Goal: Navigation & Orientation: Find specific page/section

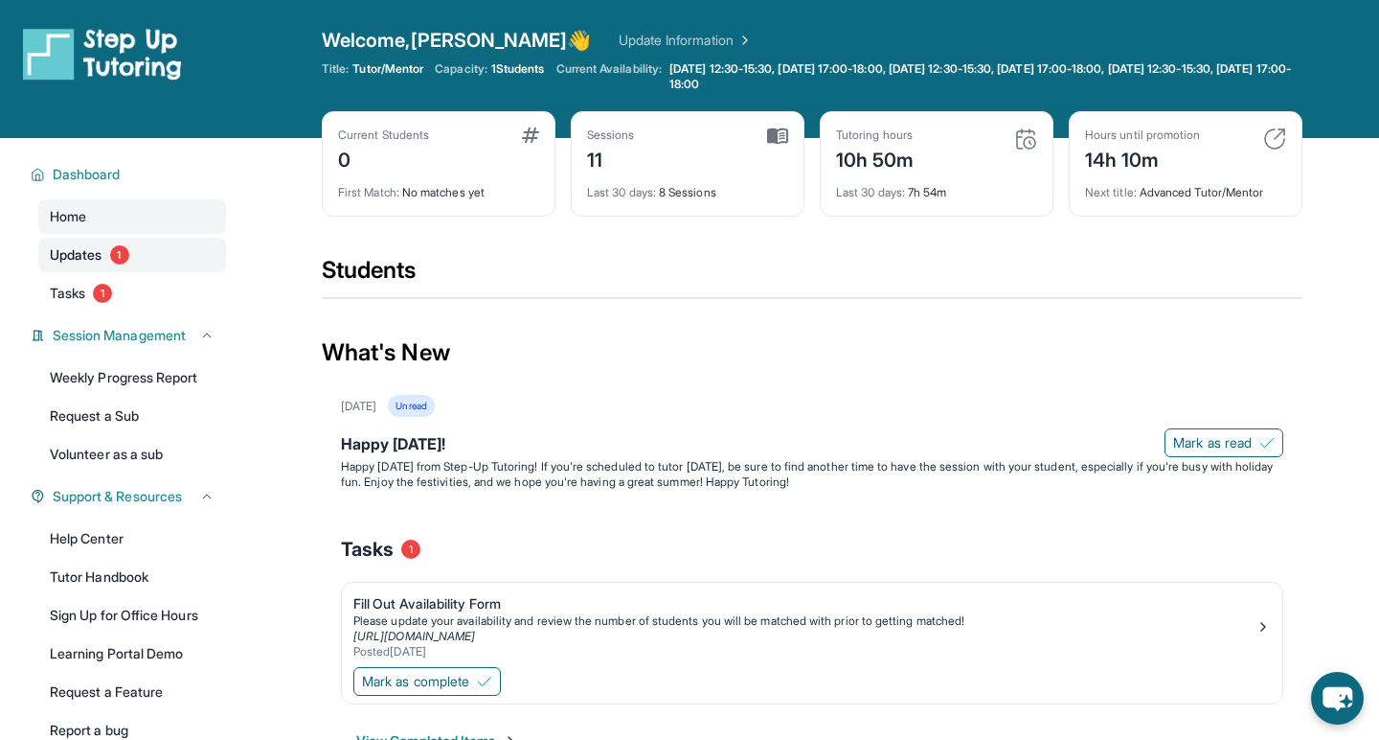
click at [138, 262] on link "Updates 1" at bounding box center [132, 255] width 188 height 34
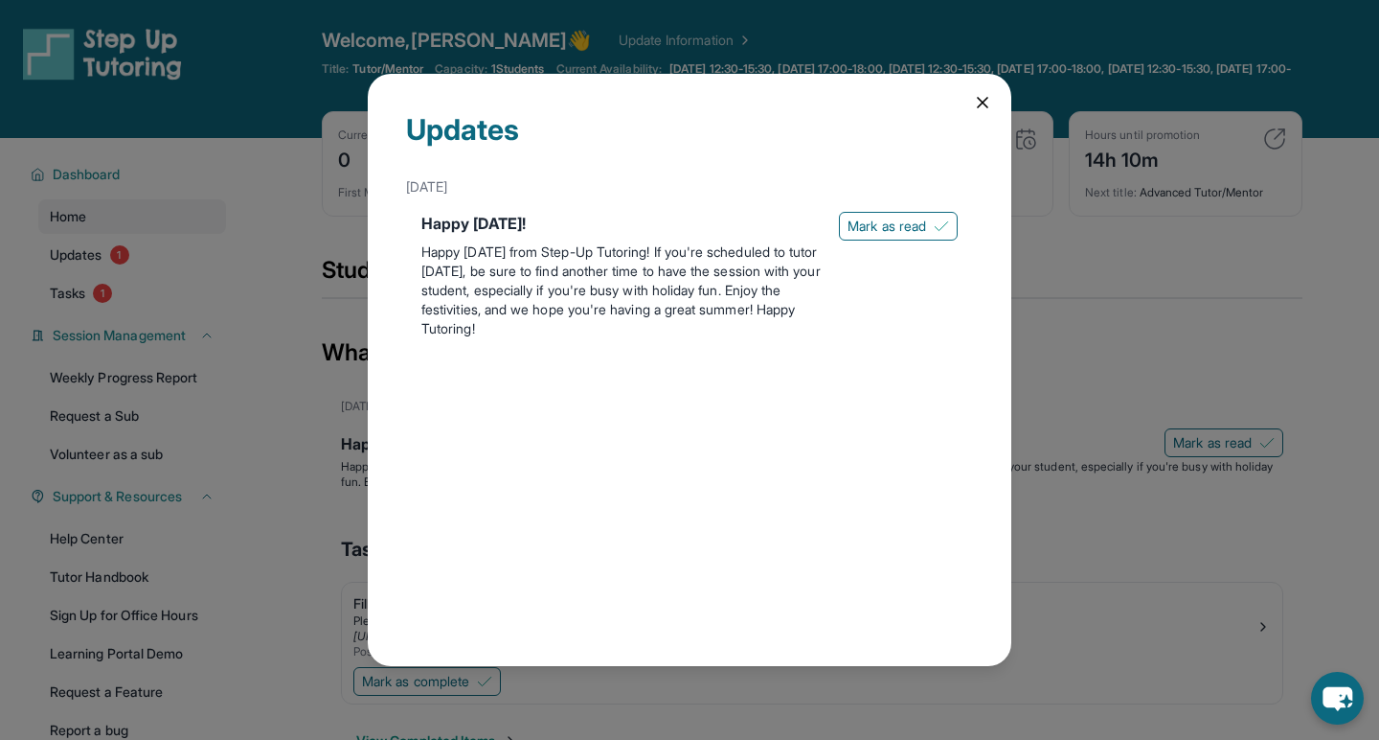
click at [990, 89] on div "Updates July 4th Happy 4th of July! Happy Independence Day from Step-Up Tutorin…" at bounding box center [690, 370] width 644 height 592
click at [983, 101] on icon at bounding box center [982, 102] width 19 height 19
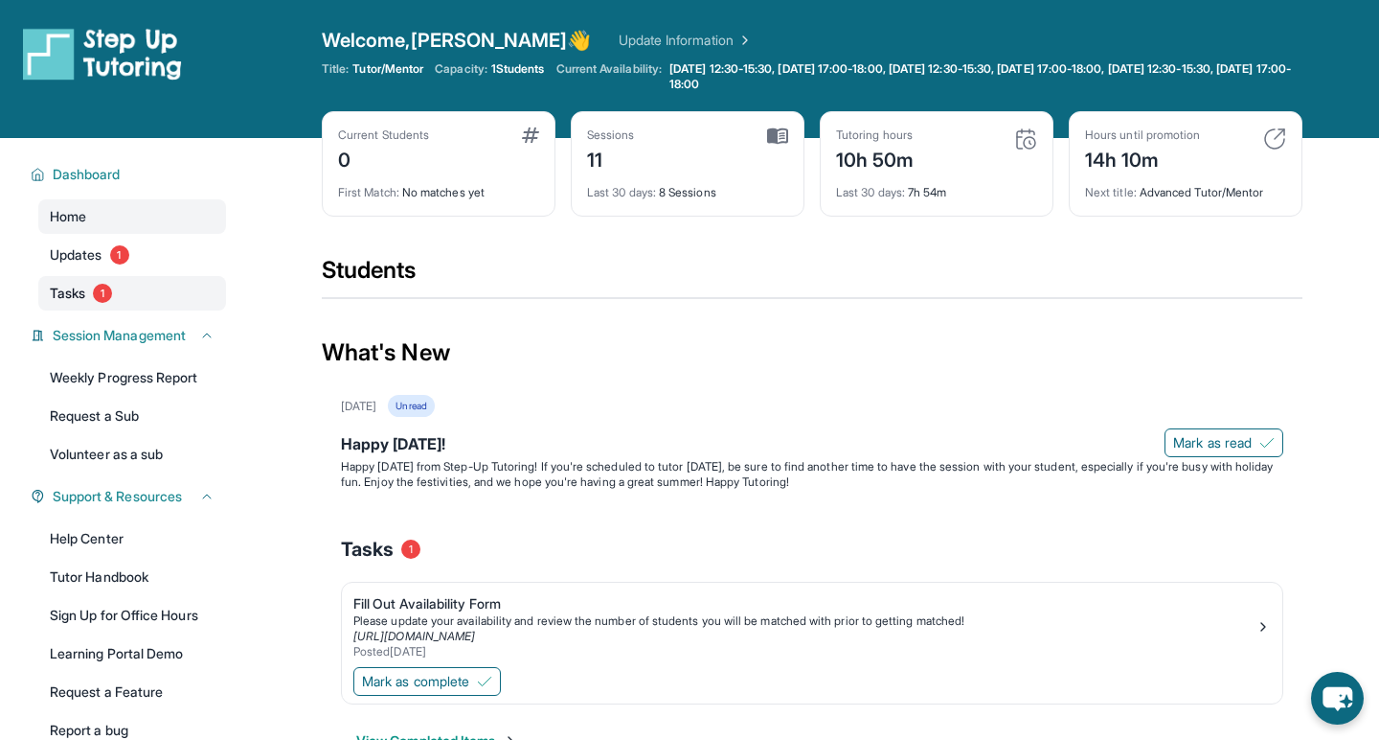
click at [103, 296] on span "1" at bounding box center [102, 293] width 19 height 19
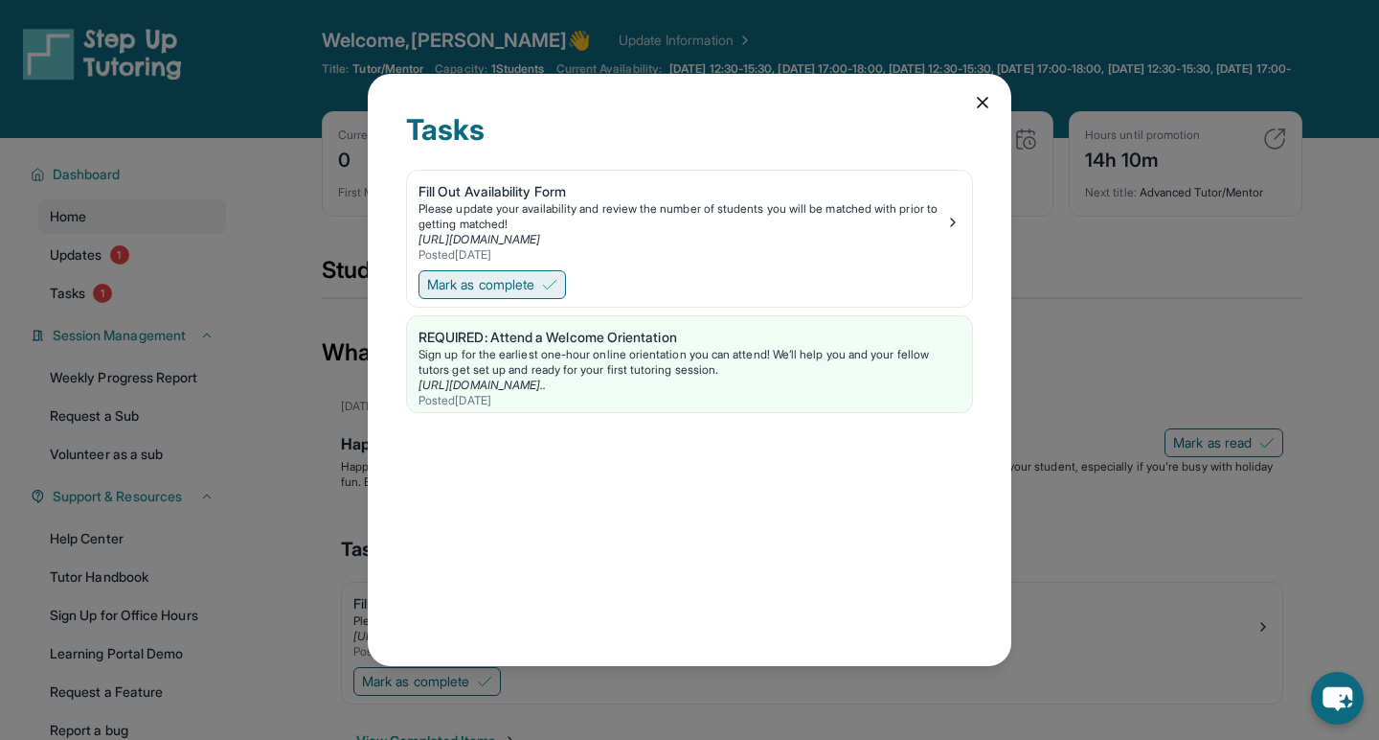
click at [534, 288] on span "Mark as complete" at bounding box center [480, 284] width 107 height 19
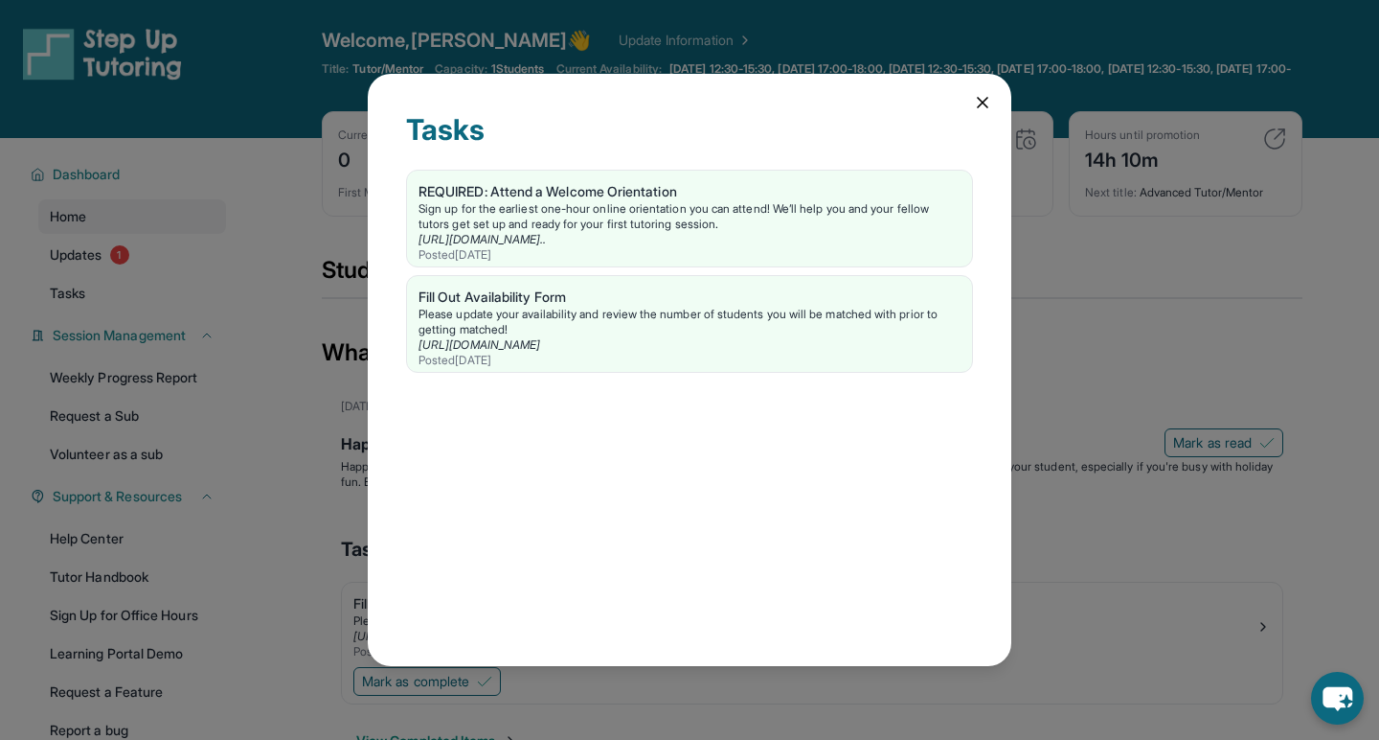
click at [980, 117] on div "Tasks REQUIRED: Attend a Welcome Orientation Sign up for the earliest one-hour …" at bounding box center [690, 370] width 644 height 592
click at [980, 107] on icon at bounding box center [982, 102] width 19 height 19
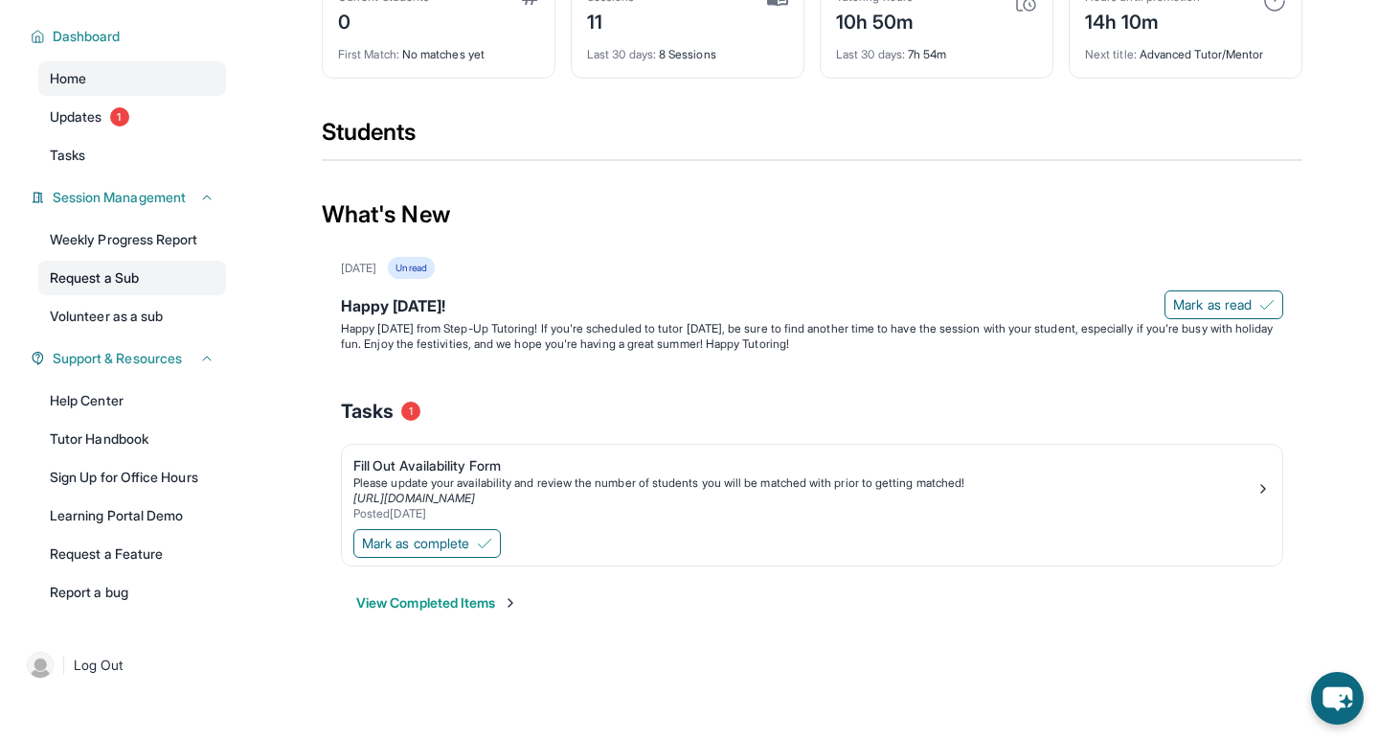
scroll to position [138, 0]
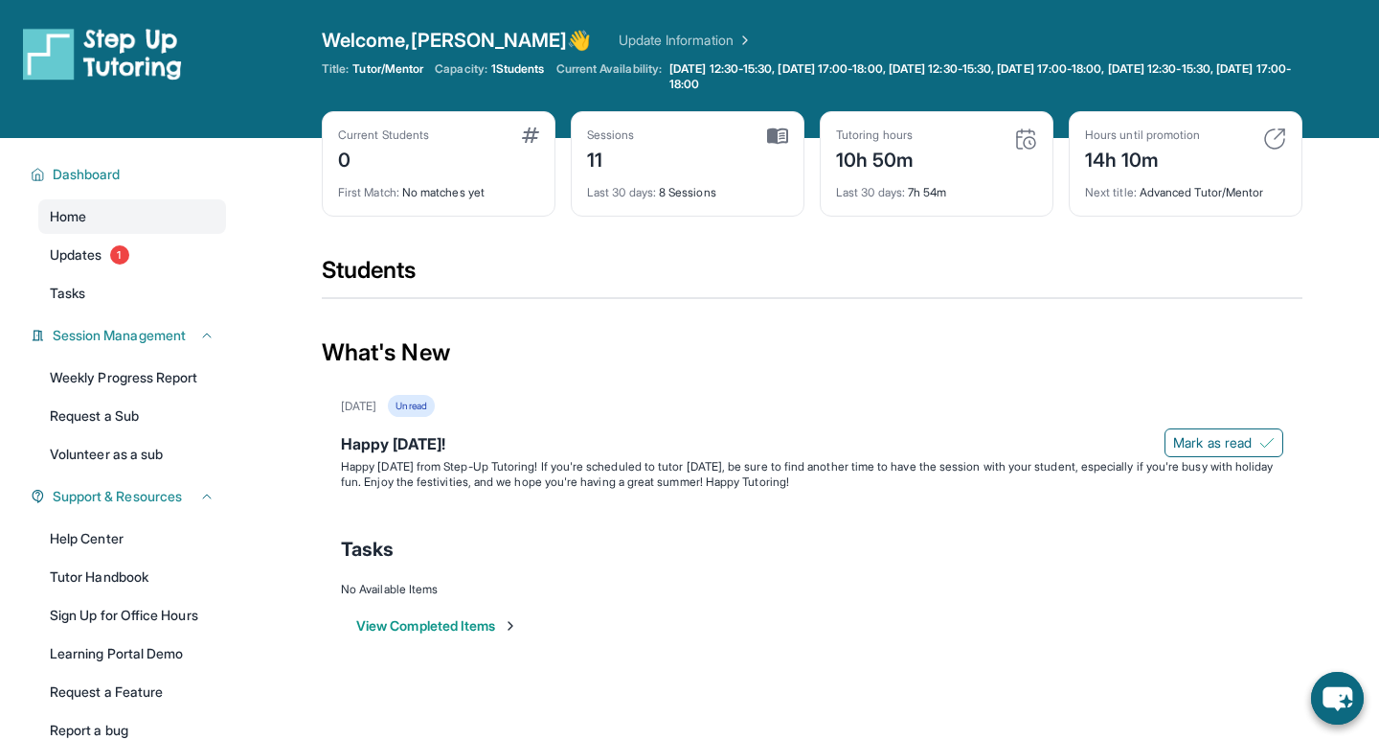
click at [639, 39] on link "Update Information" at bounding box center [686, 40] width 134 height 19
click at [144, 273] on div "Home Updates 1 Tasks" at bounding box center [132, 254] width 188 height 111
click at [137, 258] on link "Updates 1" at bounding box center [132, 255] width 188 height 34
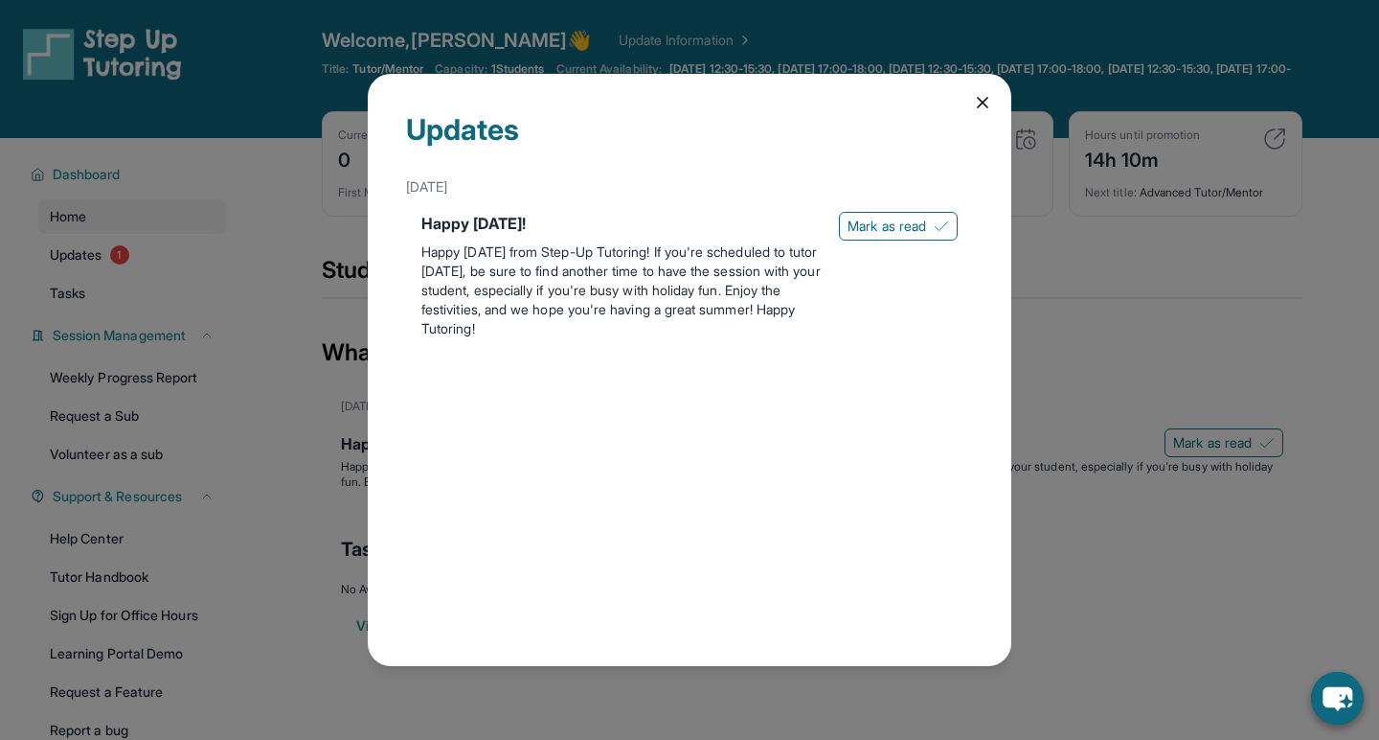
click at [577, 267] on p "Happy [DATE] from Step-Up Tutoring! If you're scheduled to tutor [DATE], be sur…" at bounding box center [622, 290] width 402 height 96
click at [868, 226] on span "Mark as read" at bounding box center [887, 225] width 79 height 19
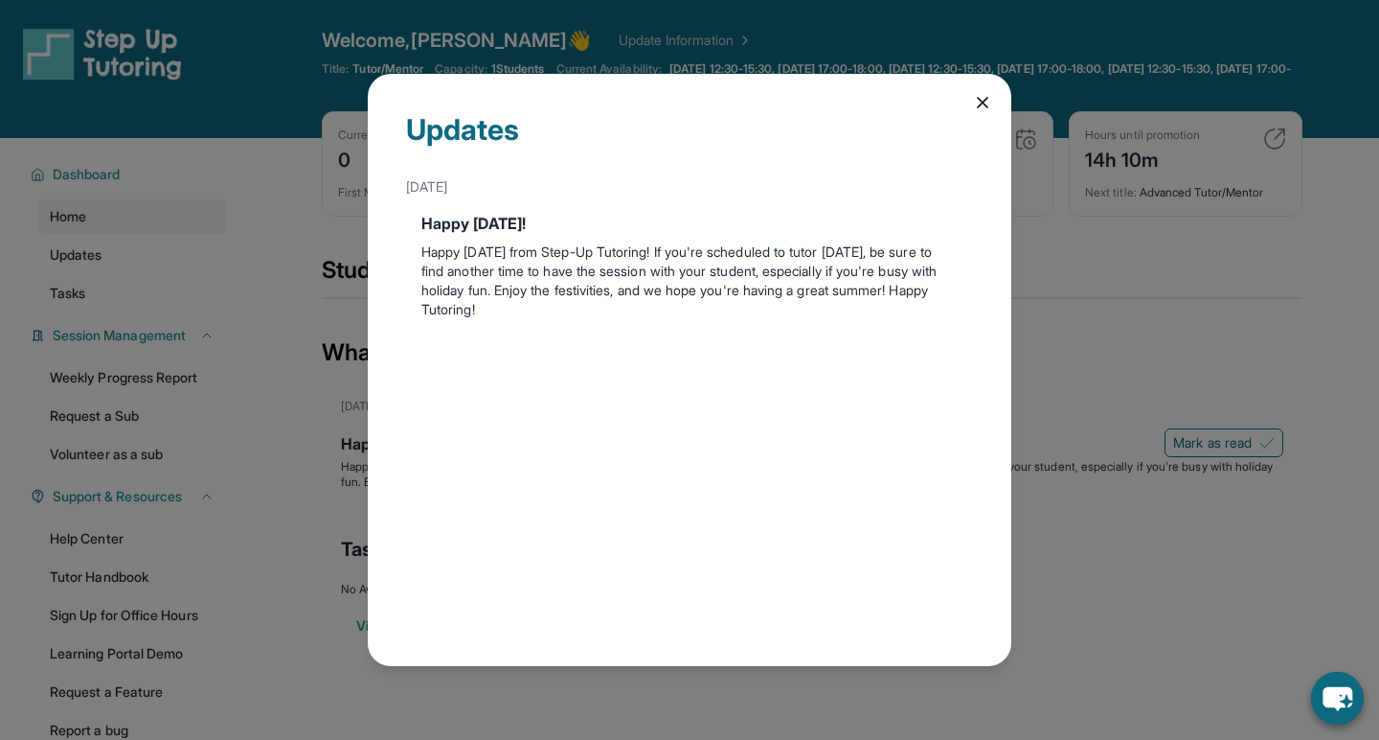
click at [964, 114] on div "Updates" at bounding box center [689, 140] width 567 height 57
click at [980, 121] on div "Updates [DATE] Happy [DATE]! Happy [DATE] from Step-Up Tutoring! If you're sche…" at bounding box center [690, 370] width 644 height 592
click at [974, 109] on icon at bounding box center [982, 102] width 19 height 19
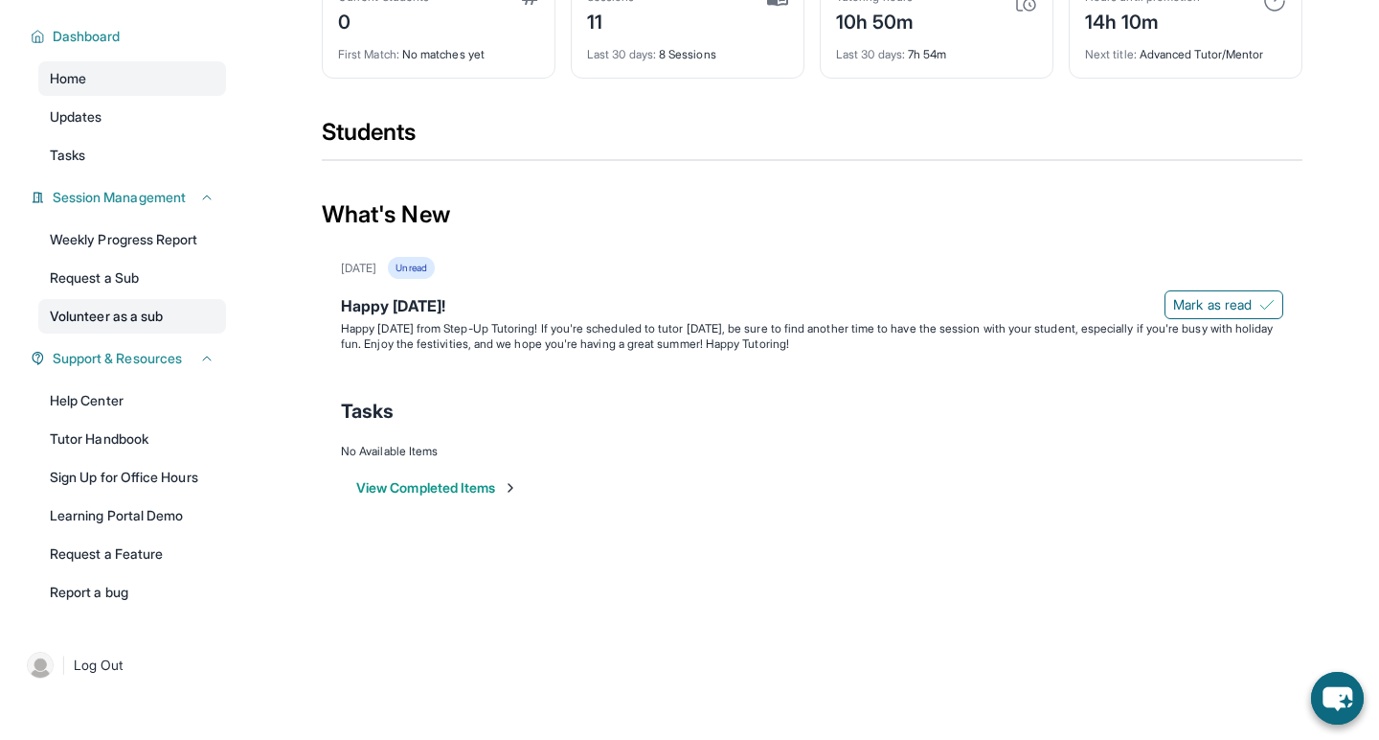
scroll to position [138, 0]
click at [100, 661] on span "Log Out" at bounding box center [99, 664] width 50 height 19
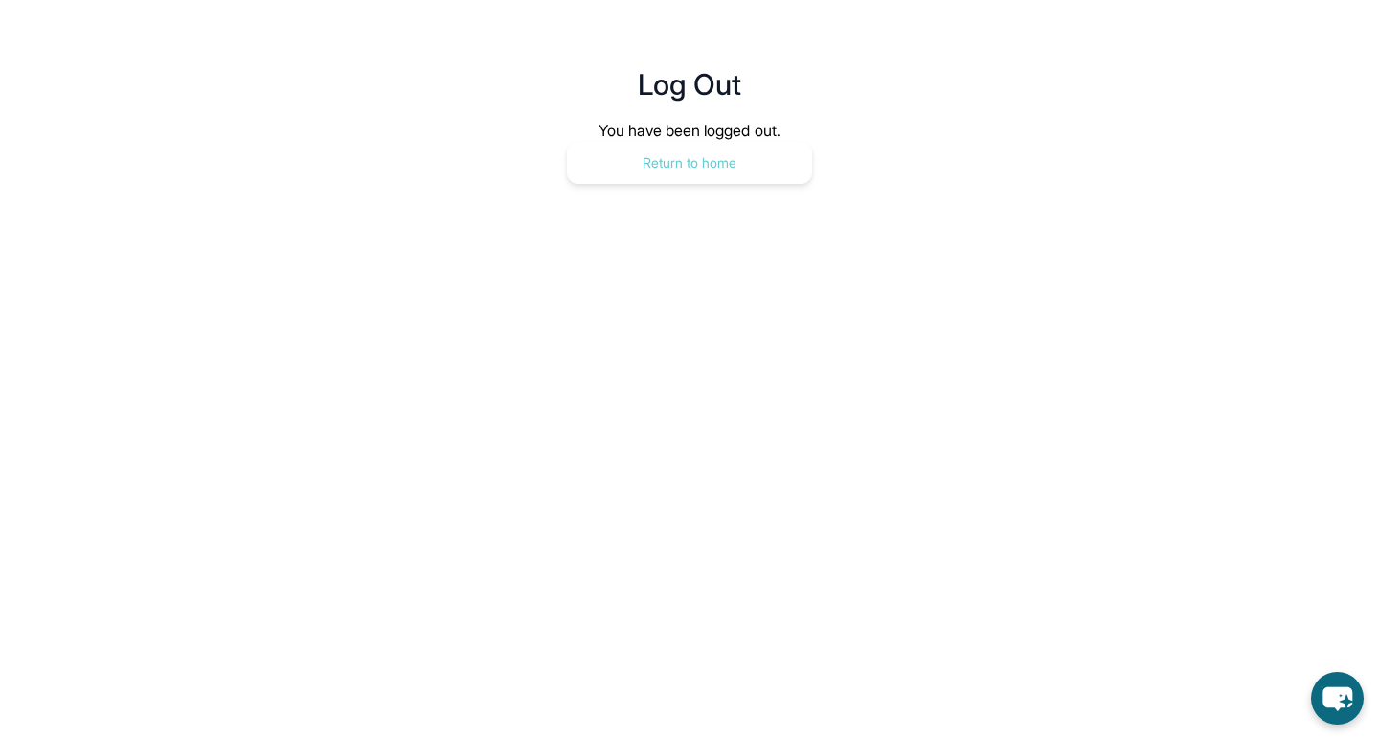
click at [673, 154] on button "Return to home" at bounding box center [689, 163] width 245 height 42
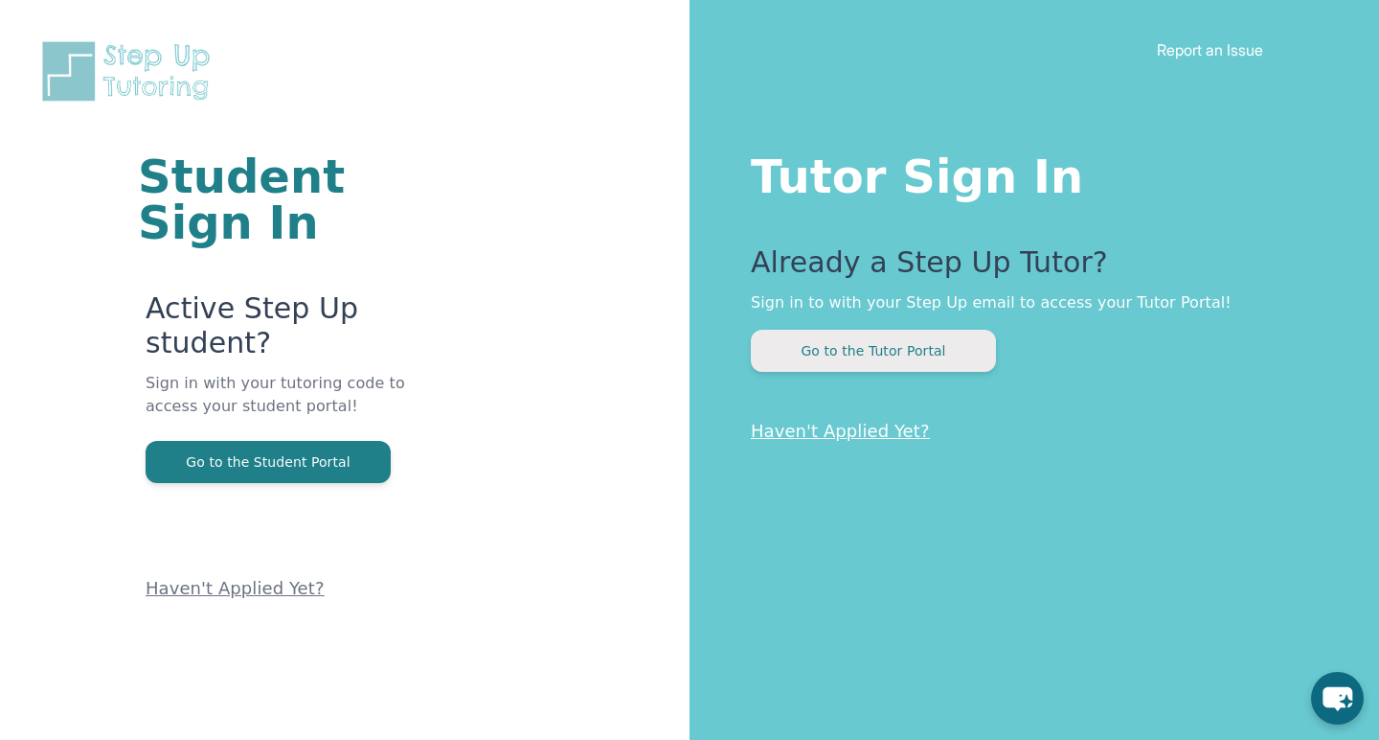
click at [868, 343] on button "Go to the Tutor Portal" at bounding box center [873, 351] width 245 height 42
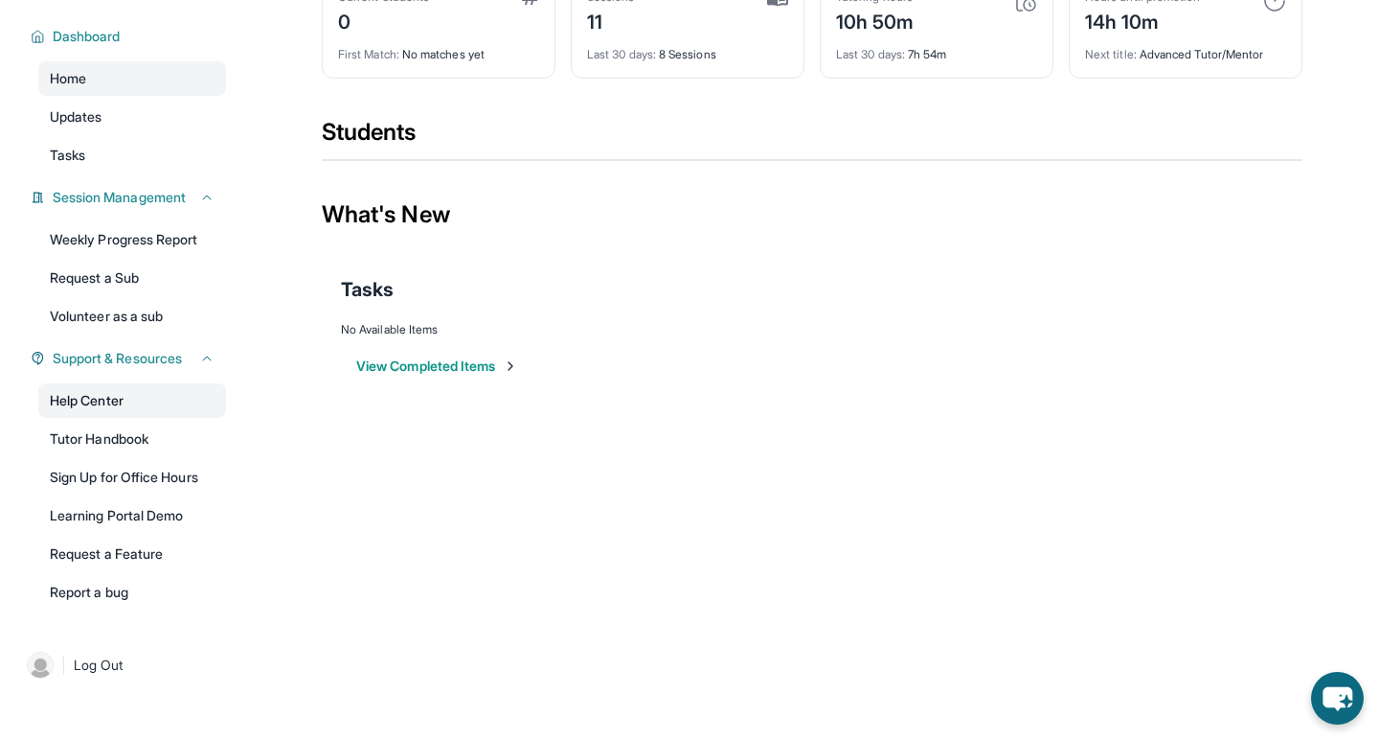
scroll to position [138, 0]
click at [118, 411] on link "Help Center" at bounding box center [132, 400] width 188 height 34
click at [176, 592] on link "Report a bug" at bounding box center [132, 592] width 188 height 34
click at [100, 89] on link "Home" at bounding box center [132, 78] width 188 height 34
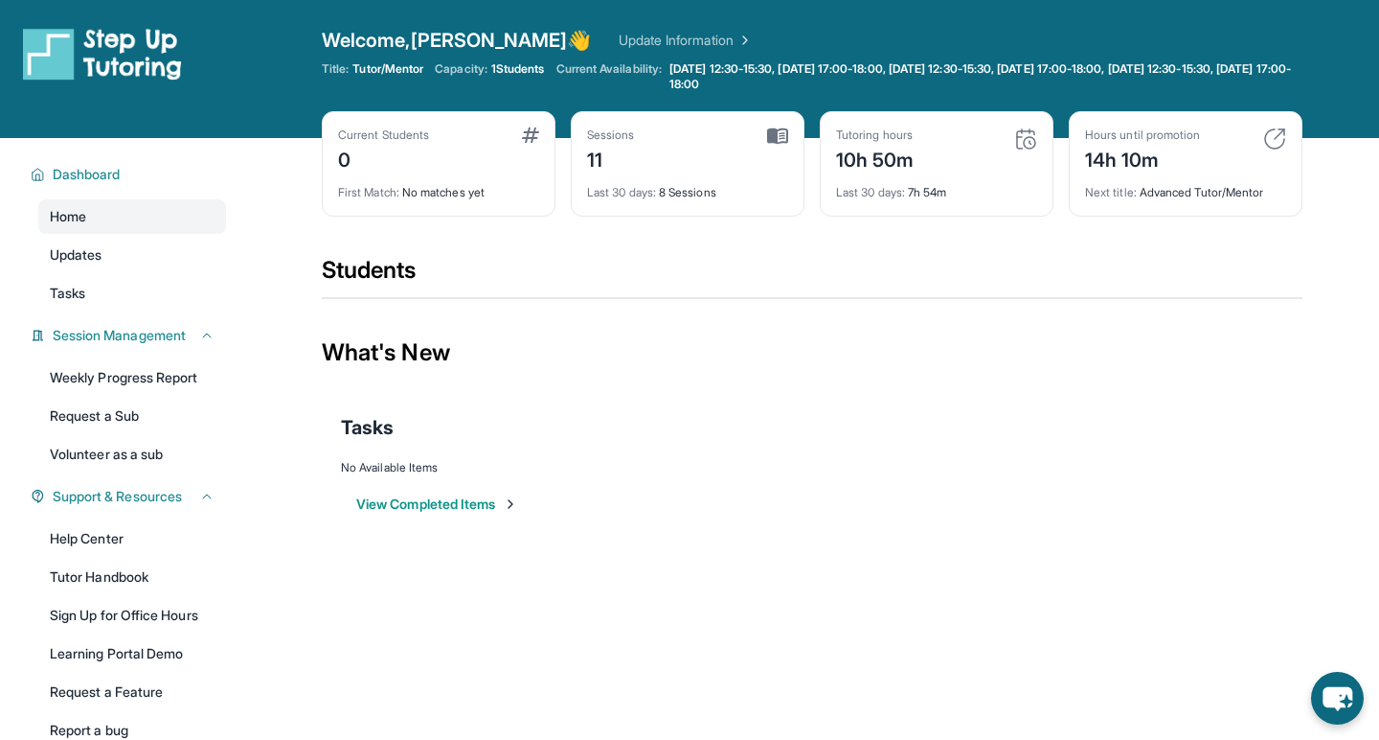
scroll to position [0, 0]
click at [515, 71] on span "1 Students" at bounding box center [518, 68] width 54 height 15
click at [524, 71] on span "1 Students" at bounding box center [518, 68] width 54 height 15
click at [421, 71] on span "Tutor/Mentor" at bounding box center [388, 68] width 71 height 15
click at [467, 152] on div "Current Students 0" at bounding box center [438, 150] width 201 height 46
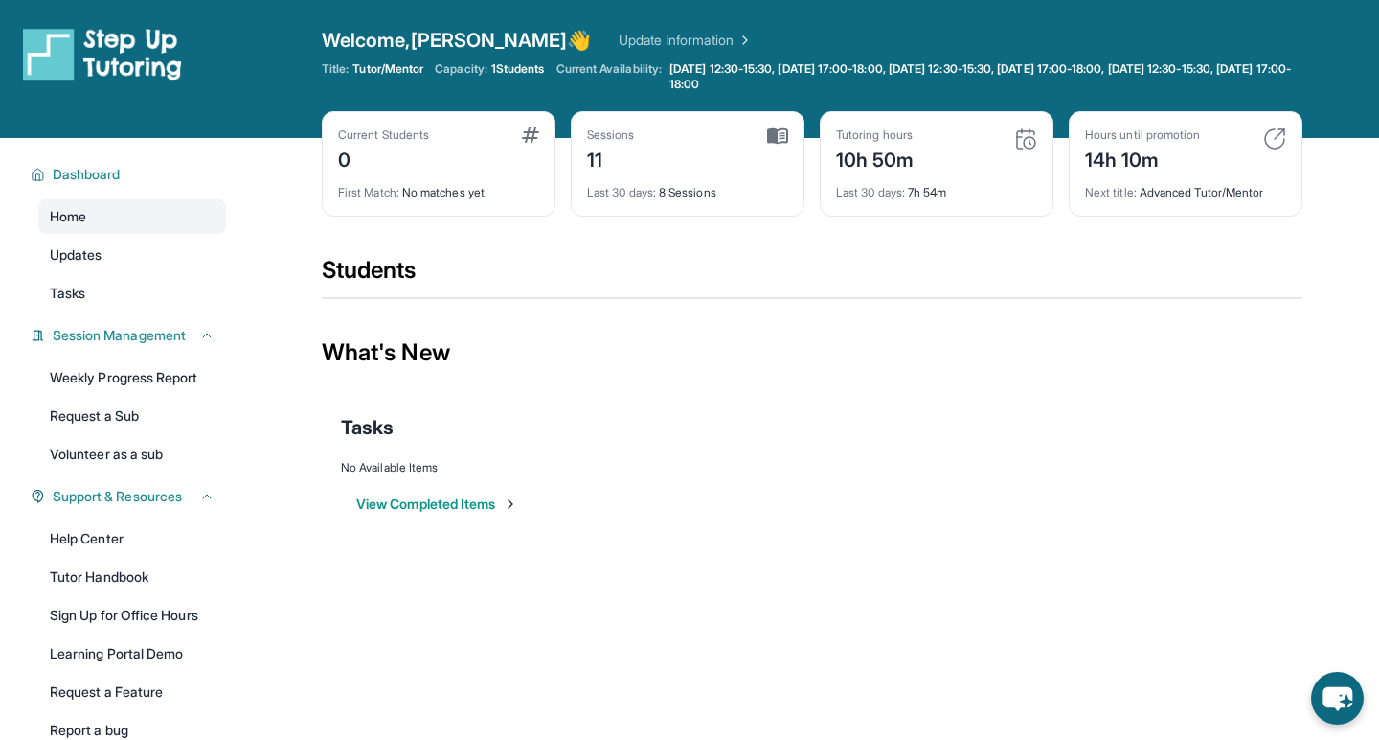
click at [499, 190] on div "First Match : No matches yet" at bounding box center [438, 186] width 201 height 27
click at [528, 140] on img at bounding box center [530, 134] width 17 height 15
click at [1342, 698] on icon "chat-button" at bounding box center [1338, 699] width 32 height 26
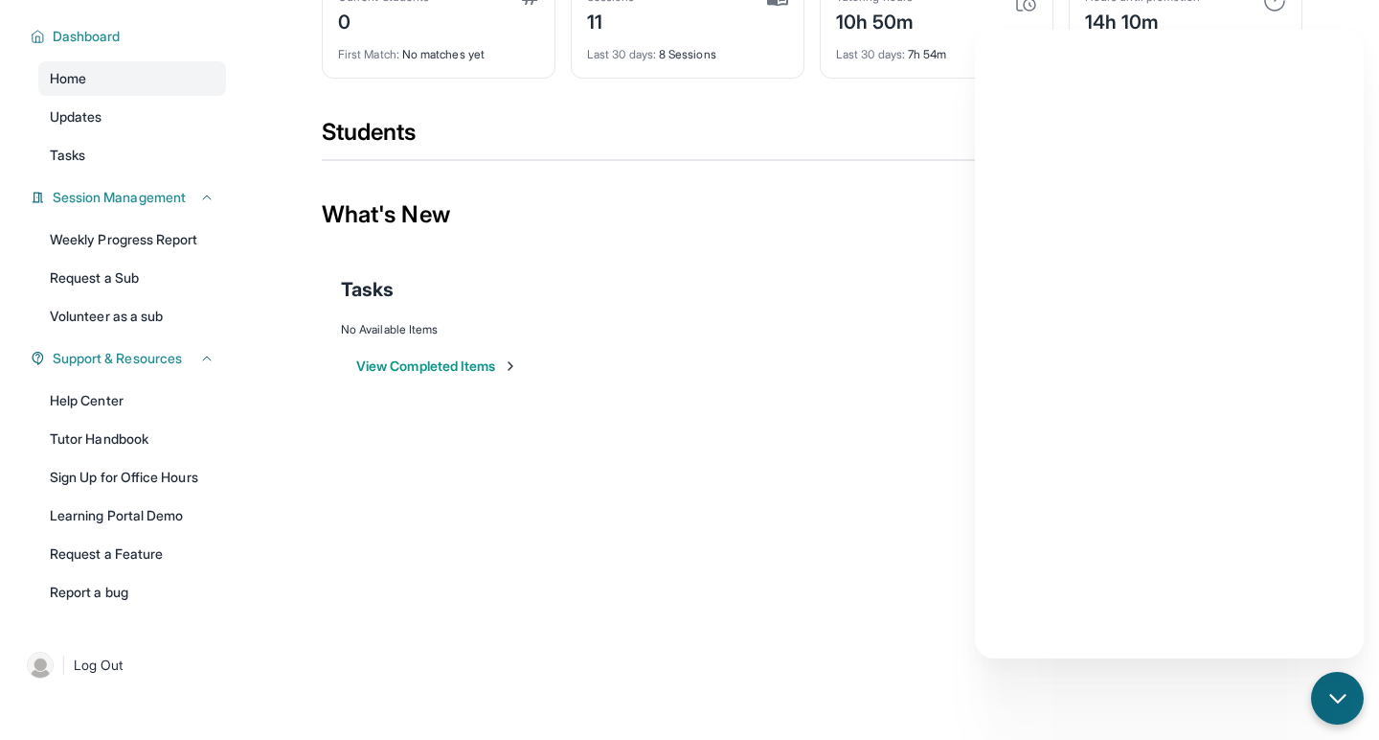
scroll to position [138, 0]
click at [178, 478] on link "Sign Up for Office Hours" at bounding box center [132, 477] width 188 height 34
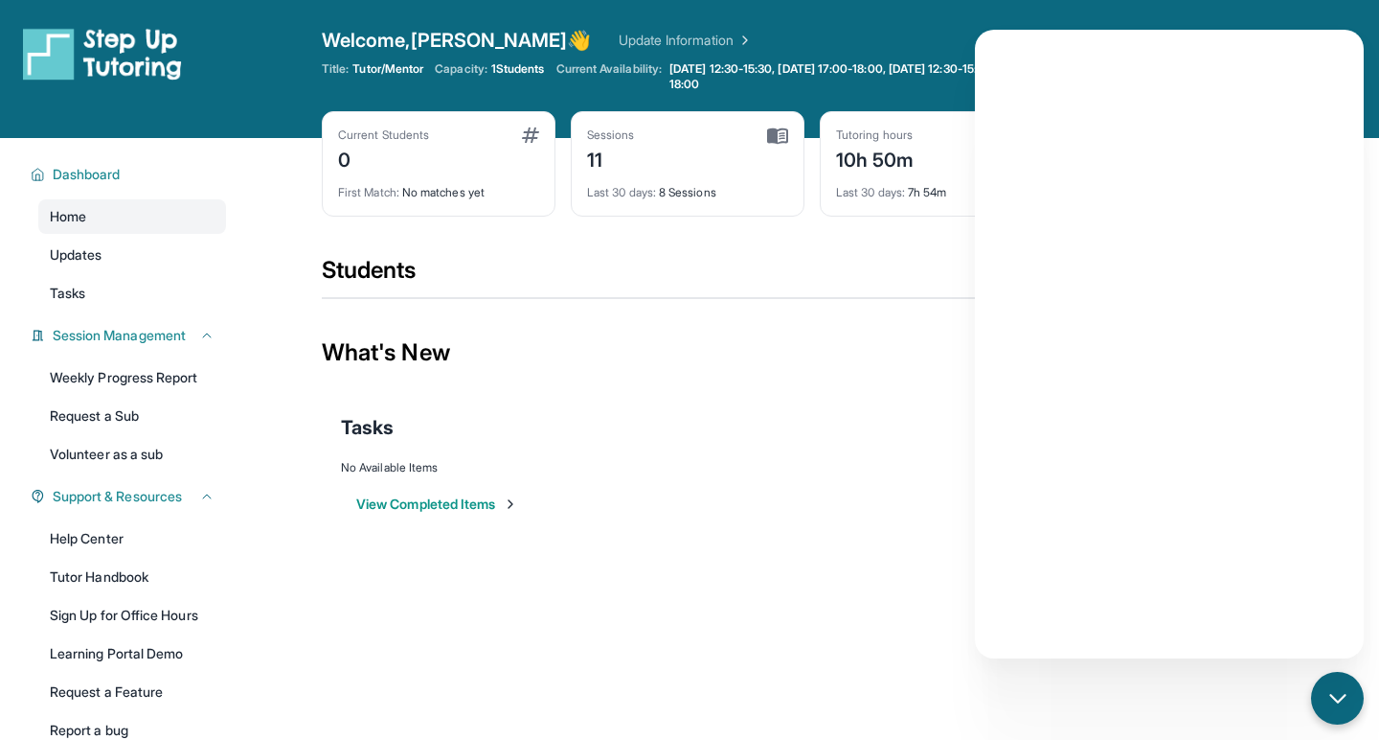
scroll to position [0, 0]
click at [842, 375] on div "What's New" at bounding box center [812, 352] width 981 height 84
click at [881, 438] on div "Tasks" at bounding box center [812, 427] width 943 height 27
click at [1347, 699] on icon "chat-button" at bounding box center [1338, 698] width 25 height 25
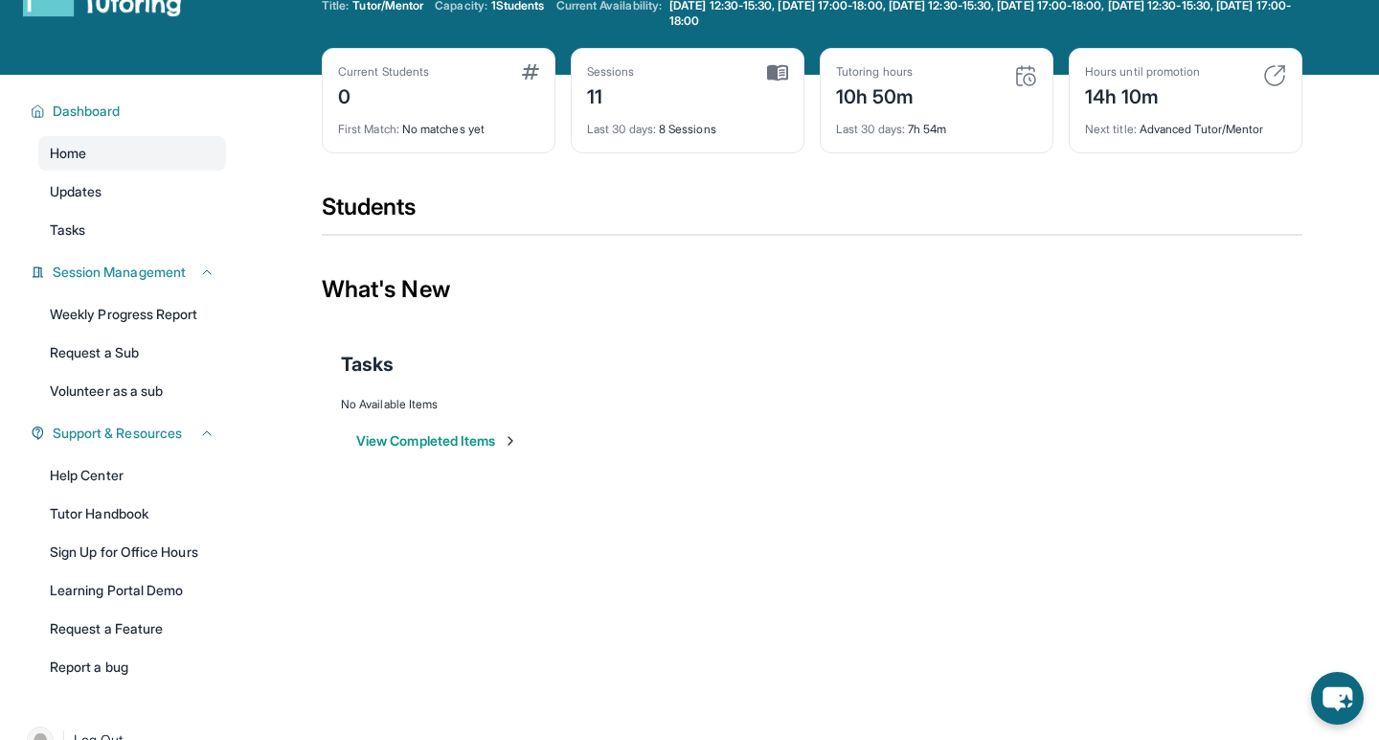
scroll to position [58, 0]
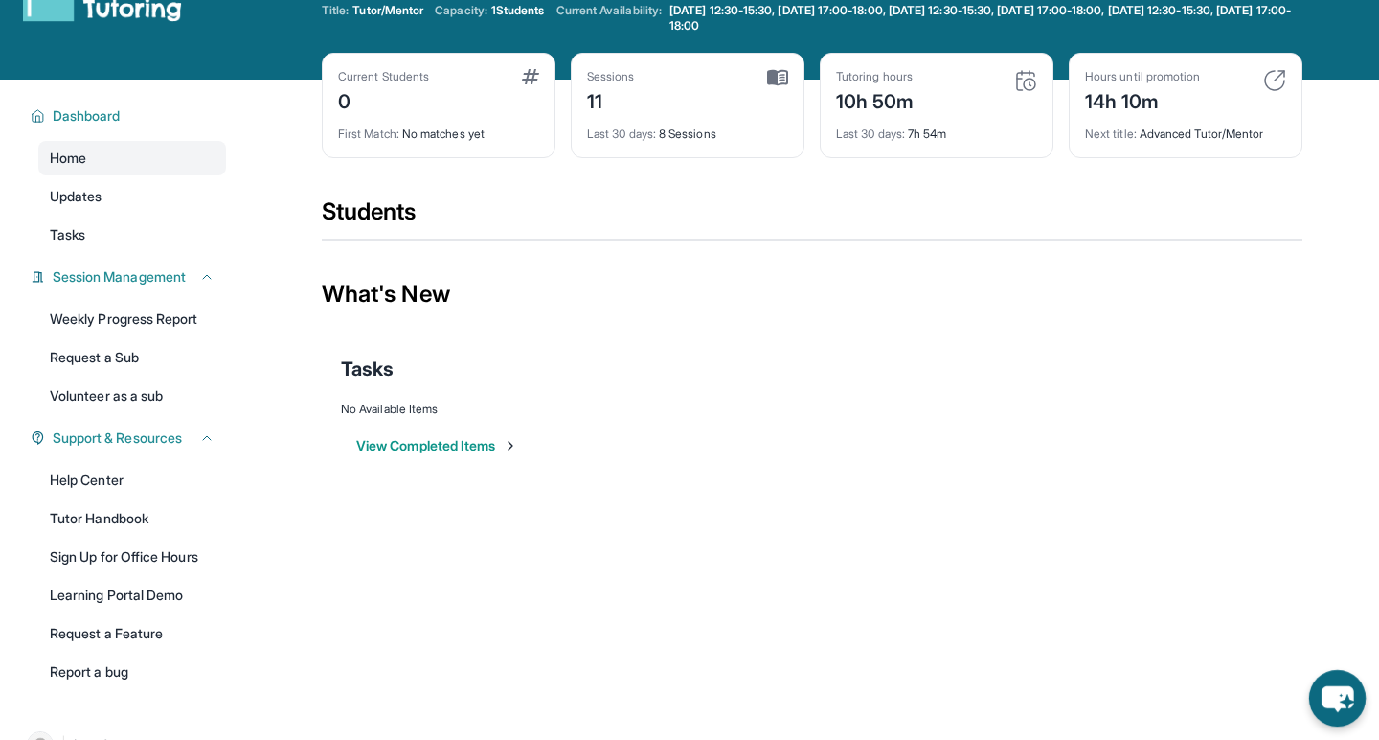
click at [1324, 677] on icon "chat-button" at bounding box center [1337, 698] width 57 height 57
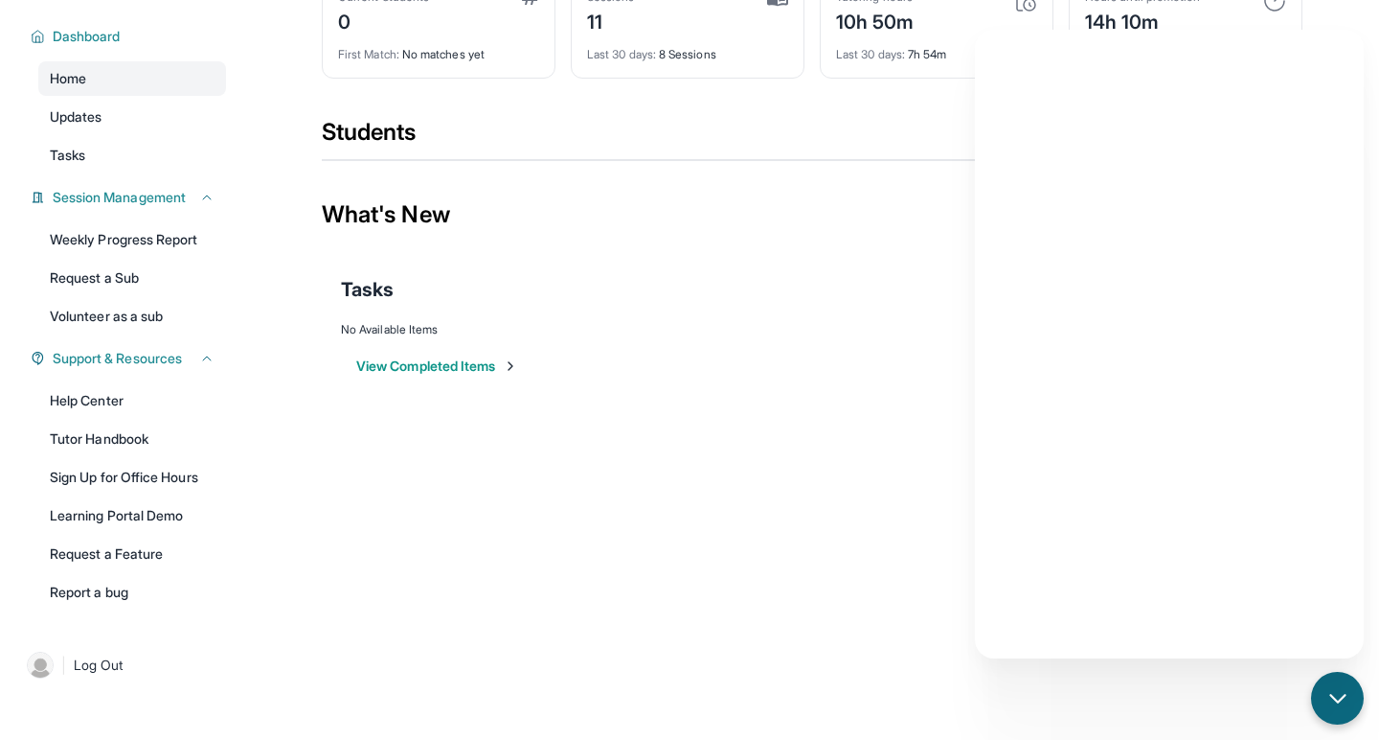
scroll to position [138, 0]
drag, startPoint x: 1301, startPoint y: 666, endPoint x: 842, endPoint y: 353, distance: 555.6
click at [842, 353] on div "View Completed Items" at bounding box center [812, 365] width 943 height 57
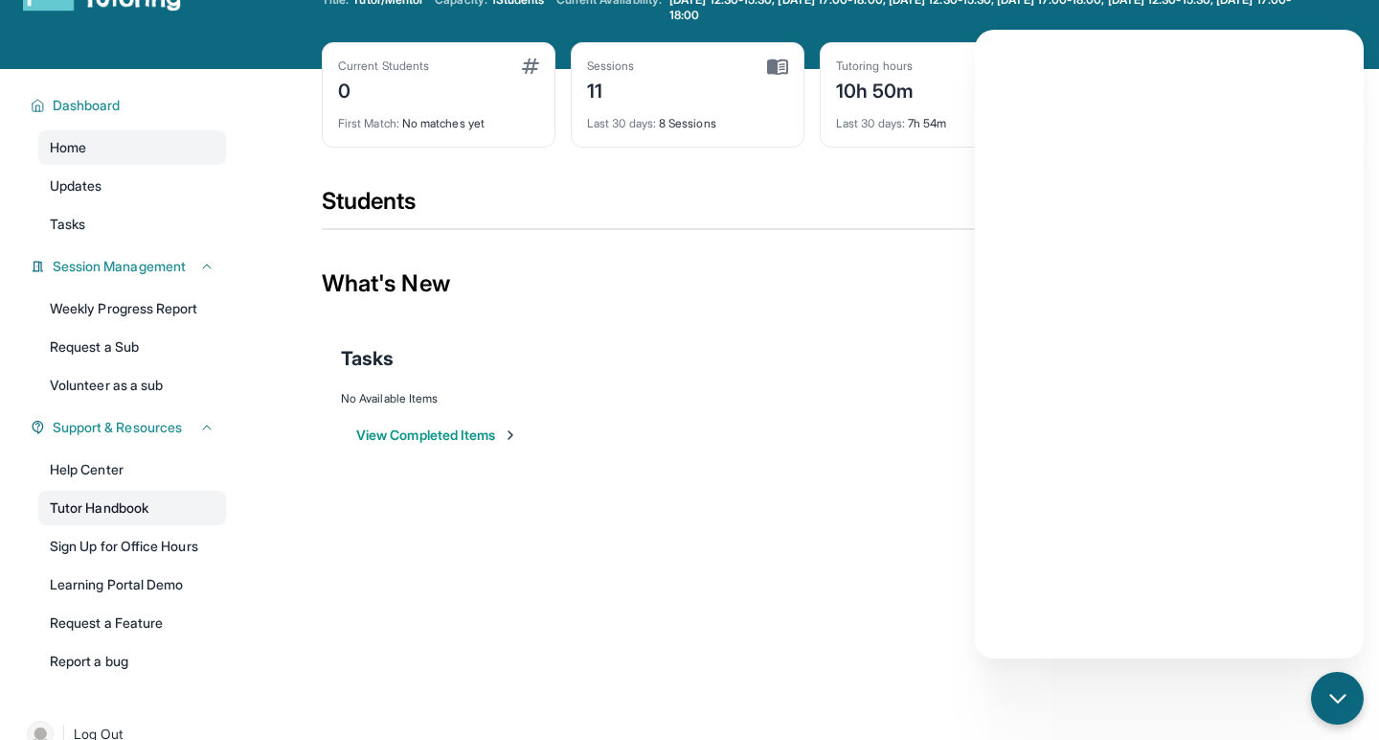
scroll to position [68, 0]
click at [510, 558] on div "Open sidebar Welcome, Alexandra 👋 Update Information Title: Tutor/Mentor Capaci…" at bounding box center [689, 302] width 1379 height 740
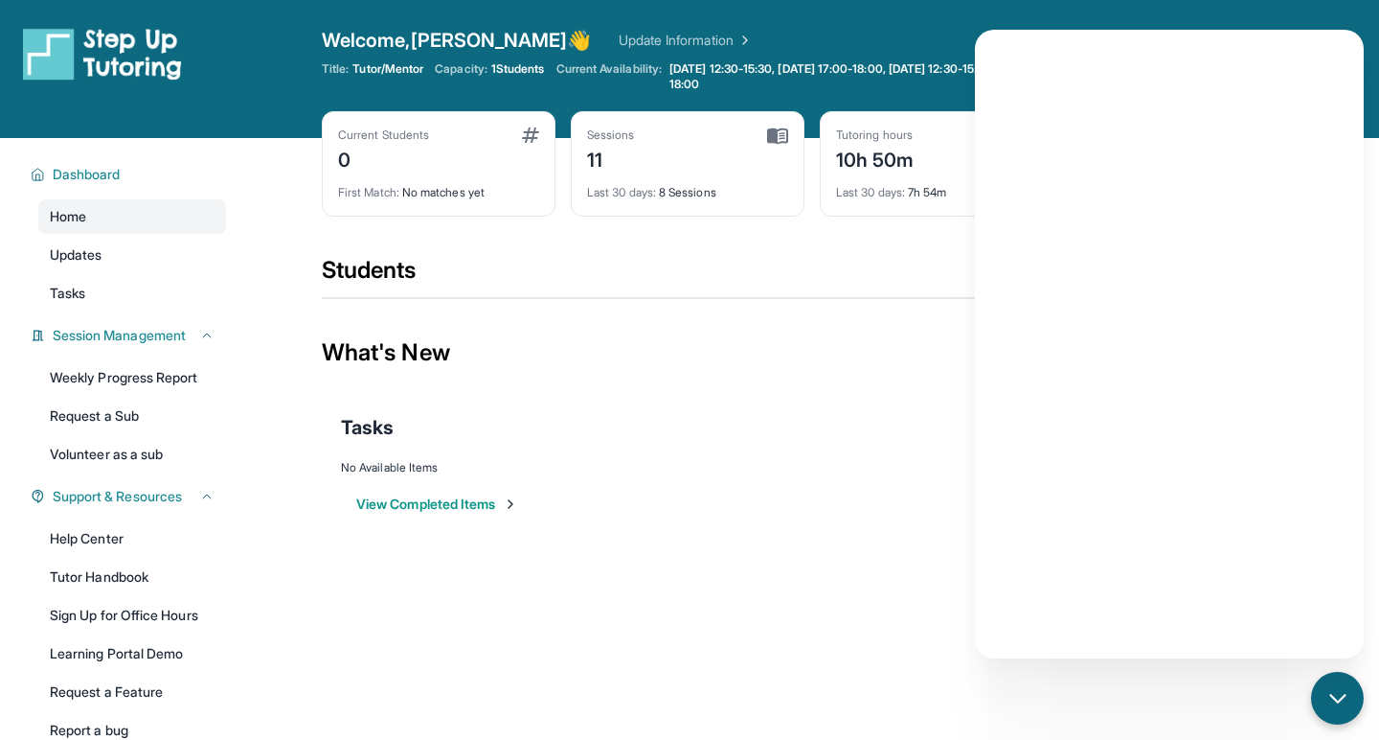
scroll to position [0, 0]
click at [790, 334] on div "What's New" at bounding box center [812, 352] width 981 height 84
click at [792, 380] on div "What's New" at bounding box center [812, 352] width 981 height 84
click at [167, 265] on link "Updates" at bounding box center [132, 255] width 188 height 34
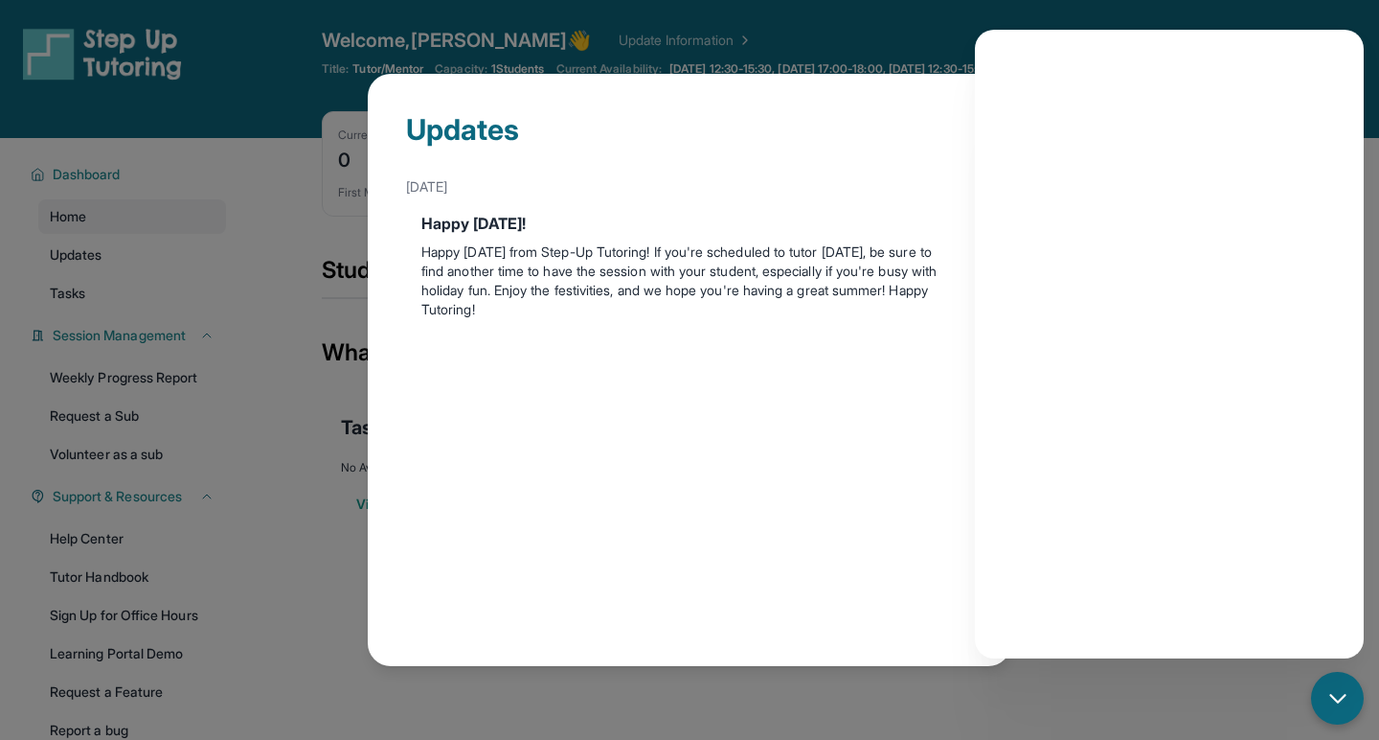
click at [167, 285] on div "Updates July 4th Happy 4th of July! Happy Independence Day from Step-Up Tutorin…" at bounding box center [689, 370] width 1379 height 740
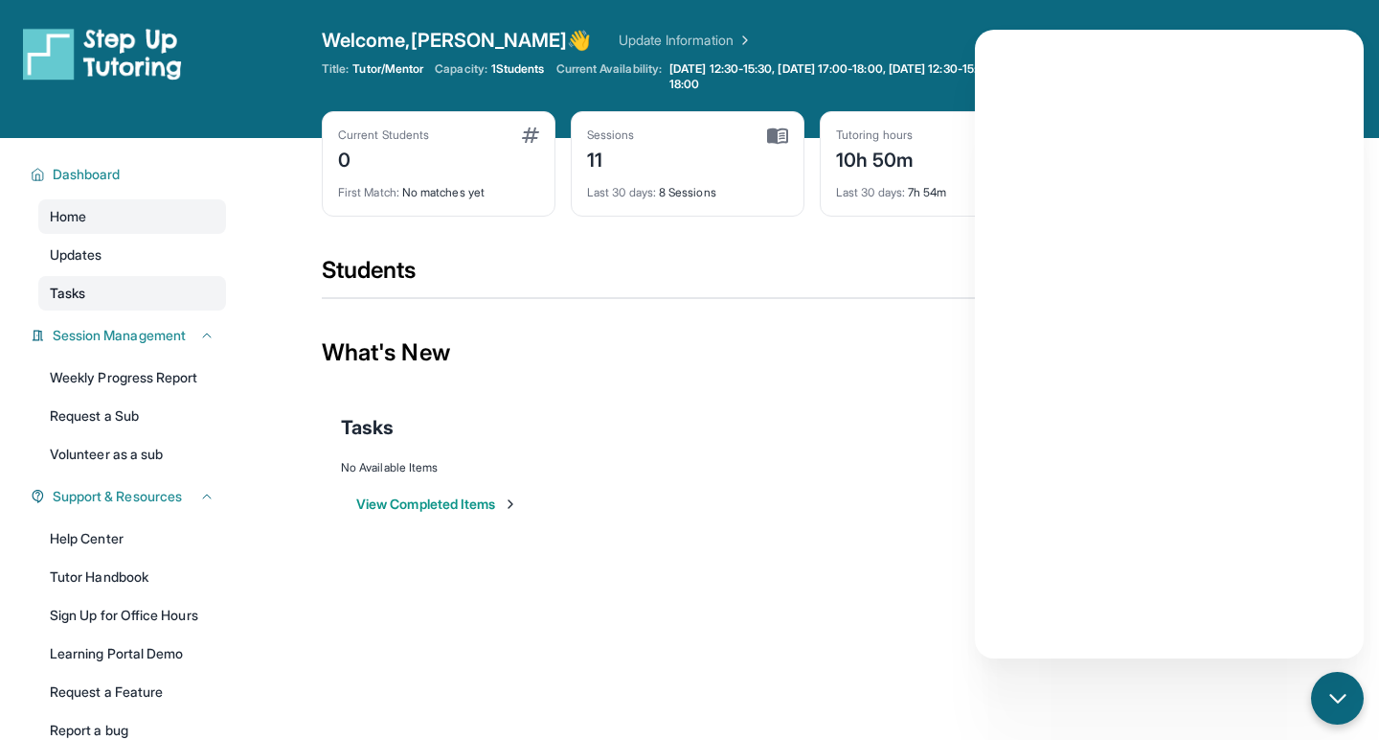
click at [167, 285] on link "Tasks" at bounding box center [132, 293] width 188 height 34
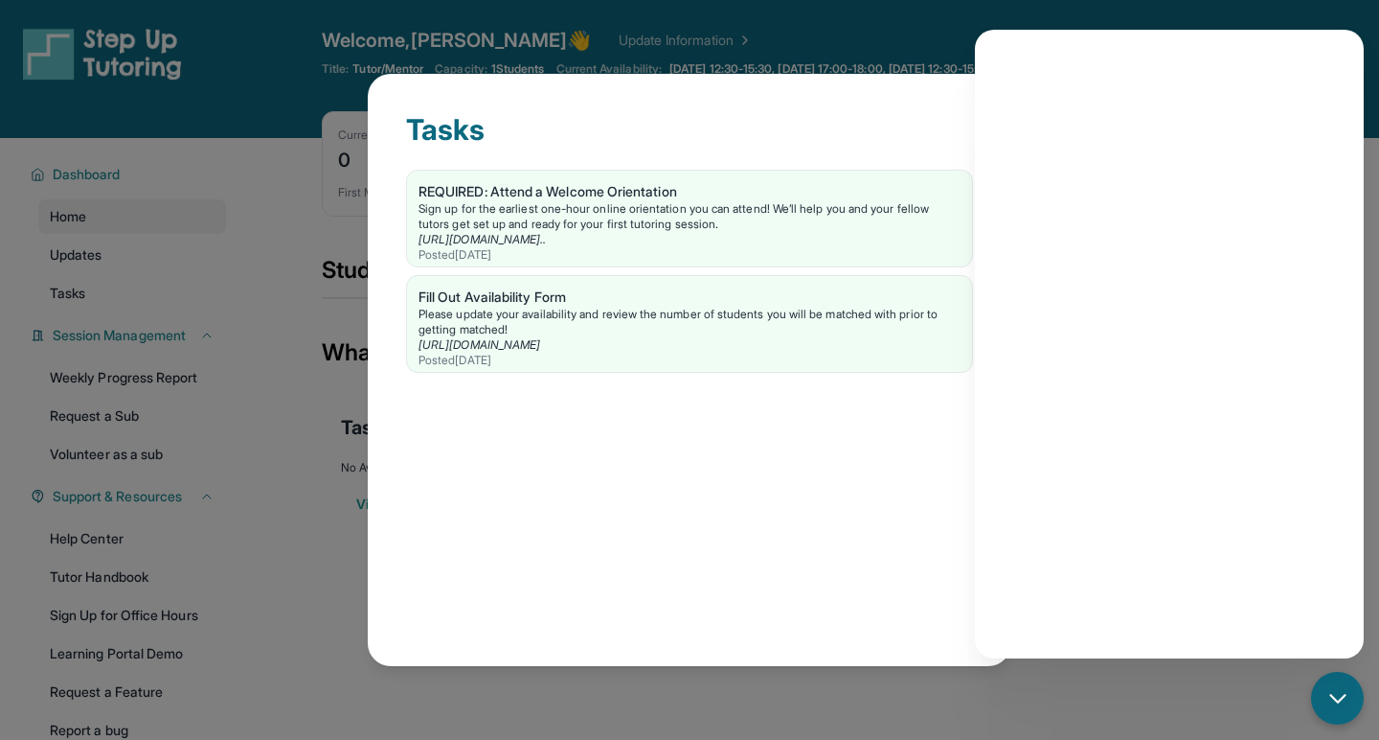
click at [266, 323] on div "Tasks REQUIRED: Attend a Welcome Orientation Sign up for the earliest one-hour …" at bounding box center [689, 370] width 1379 height 740
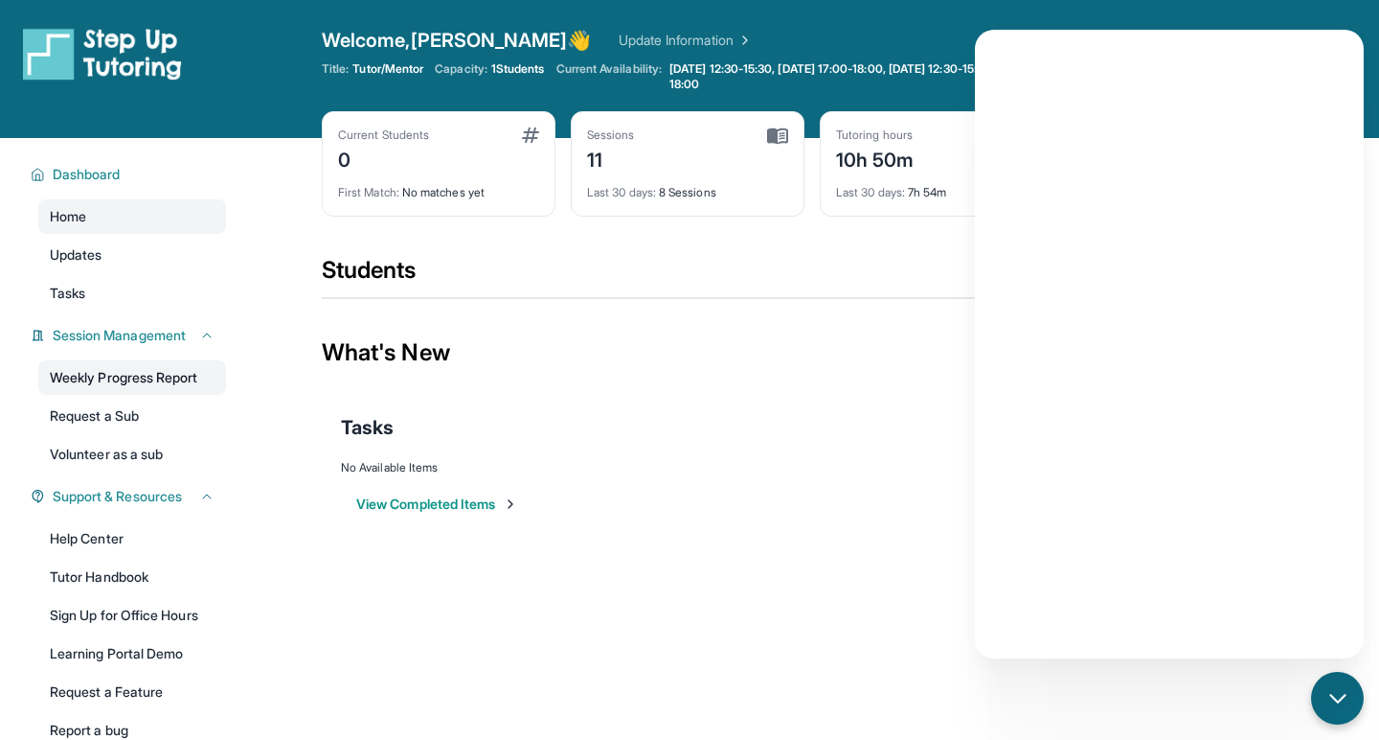
click at [191, 383] on link "Weekly Progress Report" at bounding box center [132, 377] width 188 height 34
click at [820, 330] on div "What's New" at bounding box center [812, 352] width 981 height 84
